Goal: Check status: Check status

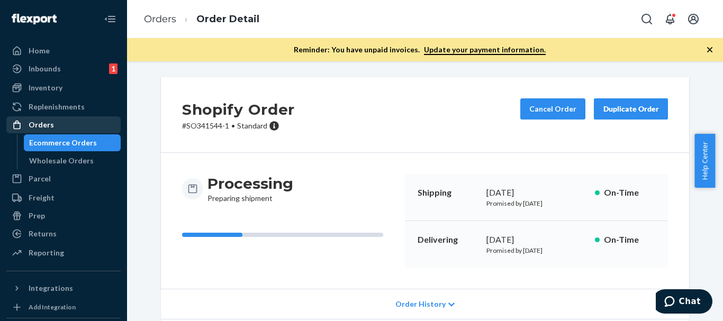
click at [67, 123] on div "Orders" at bounding box center [63, 125] width 112 height 15
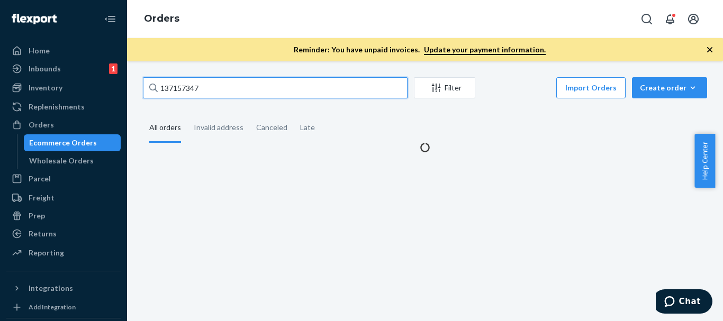
click at [240, 94] on input "137157347" at bounding box center [275, 87] width 265 height 21
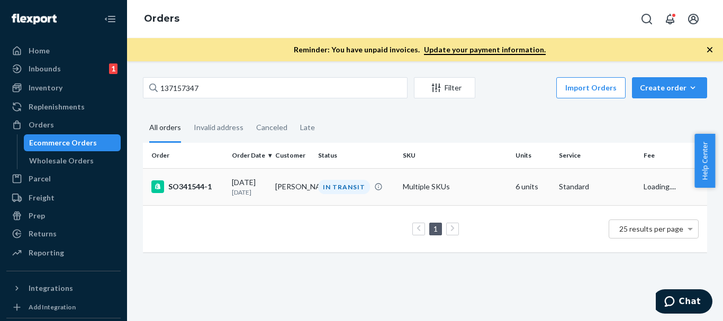
click at [425, 185] on td "Multiple SKUs" at bounding box center [455, 186] width 113 height 37
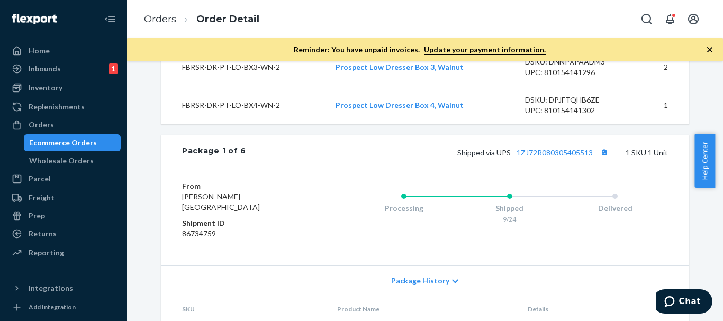
scroll to position [529, 0]
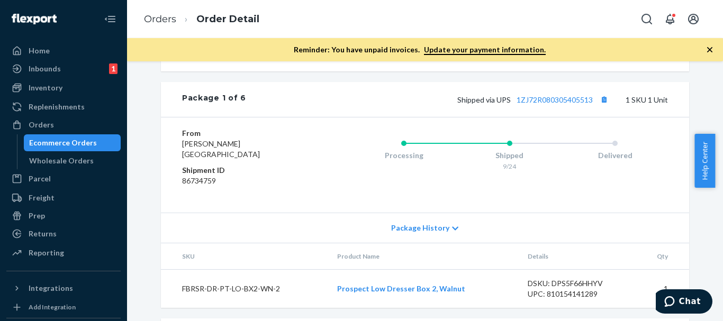
click at [551, 106] on div "Shipped via UPS 1ZJ72R080305405513 1 SKU 1 Unit" at bounding box center [457, 100] width 422 height 14
click at [553, 106] on div "Shipped via UPS 1ZJ72R080305405513 1 SKU 1 Unit" at bounding box center [457, 100] width 422 height 14
click at [554, 104] on link "1ZJ72R080305405513" at bounding box center [555, 99] width 76 height 9
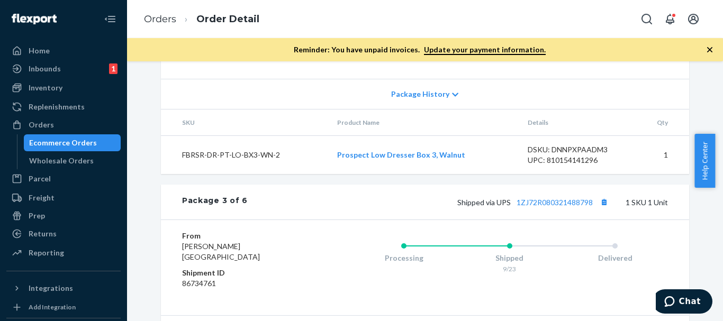
scroll to position [953, 0]
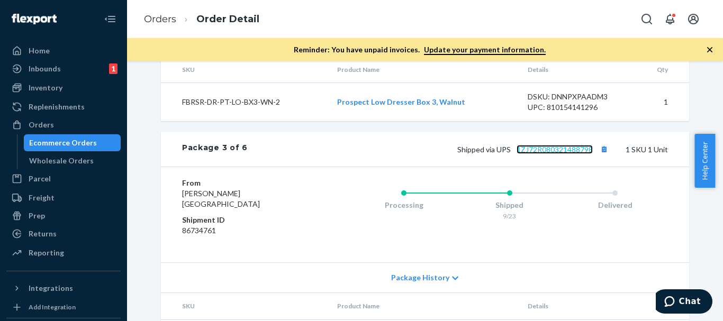
click at [545, 154] on link "1ZJ72R080321488798" at bounding box center [555, 149] width 76 height 9
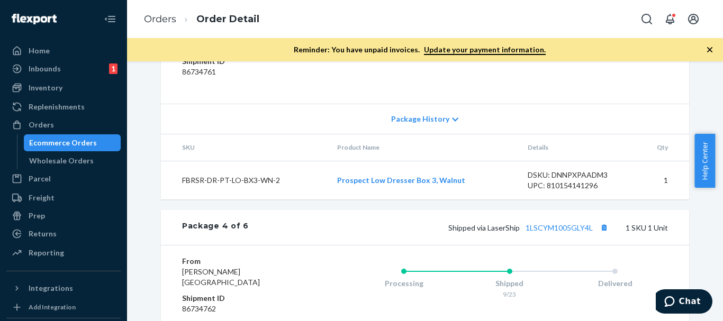
scroll to position [1165, 0]
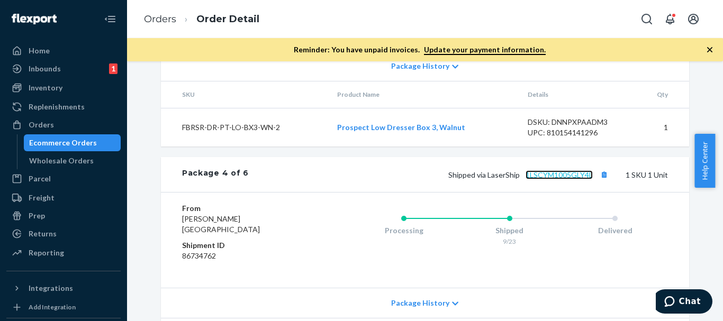
click at [558, 179] on link "1LSCYM1005GLY4L" at bounding box center [559, 174] width 67 height 9
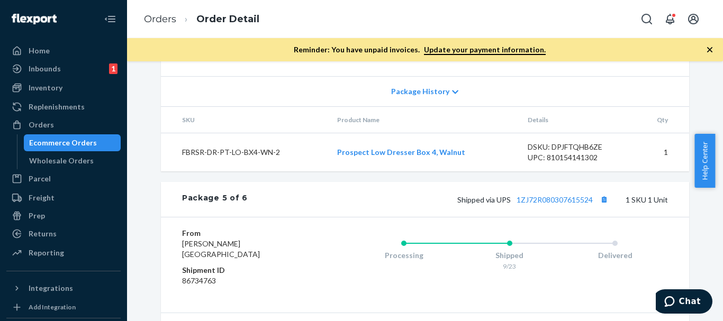
scroll to position [1429, 0]
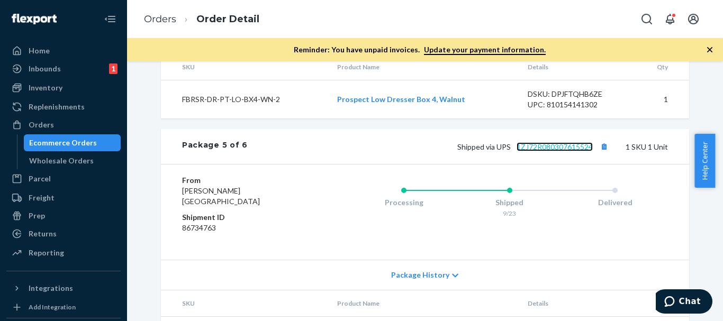
click at [551, 151] on link "1ZJ72R080307615524" at bounding box center [555, 146] width 76 height 9
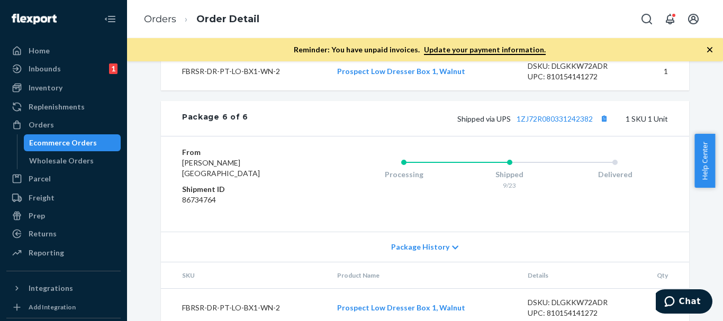
scroll to position [1734, 0]
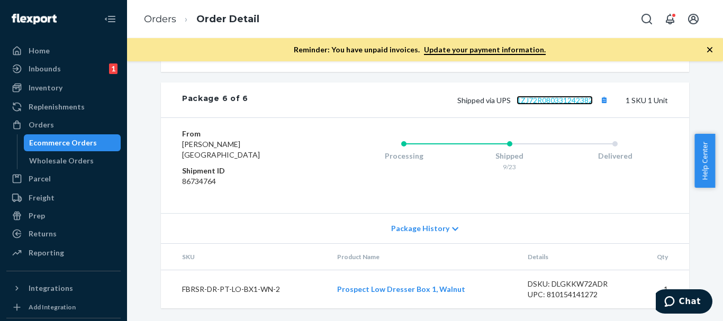
click at [532, 103] on link "1ZJ72R080331242382" at bounding box center [555, 100] width 76 height 9
